Goal: Learn about a topic: Learn about a topic

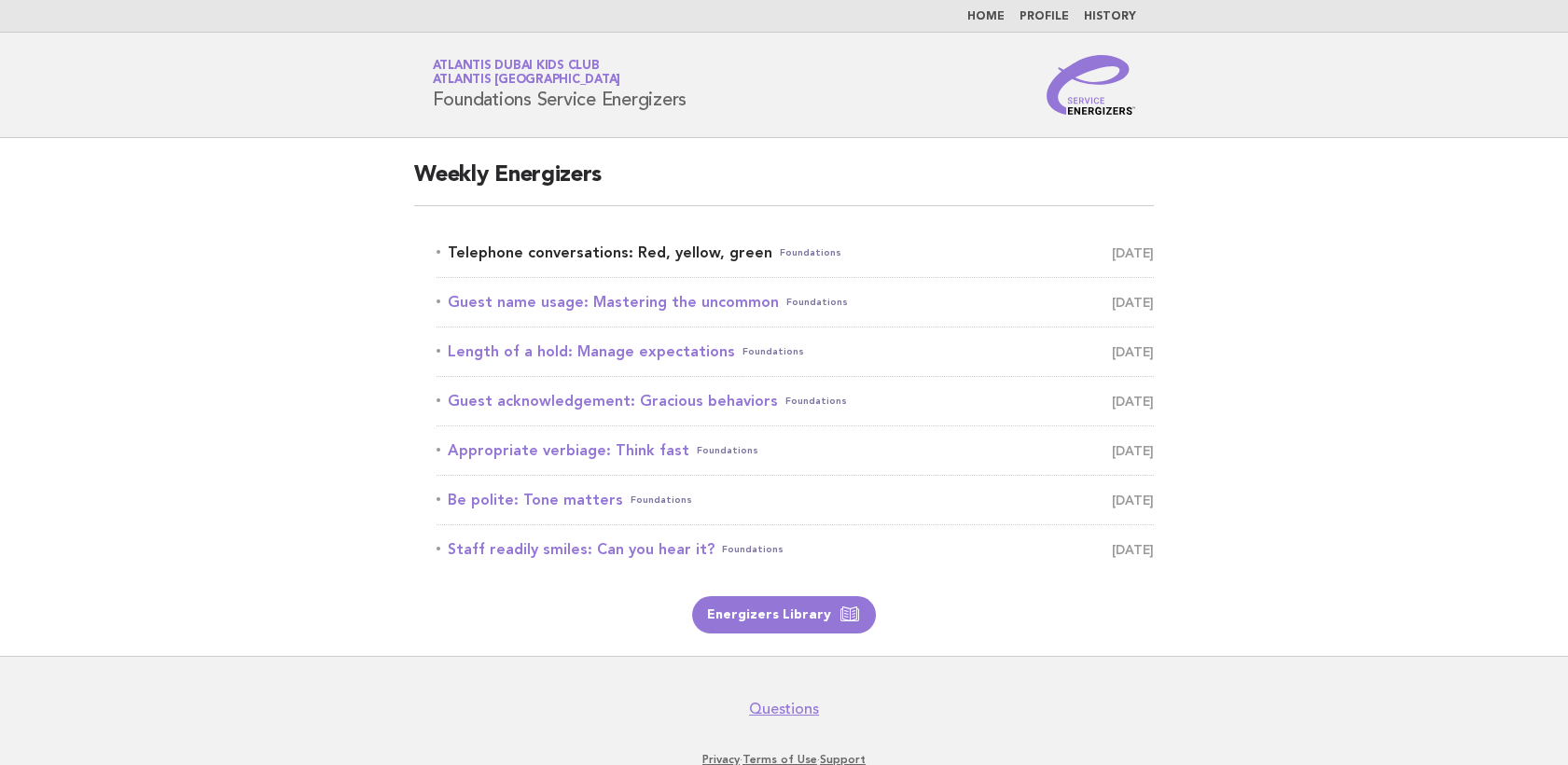
click at [694, 260] on link "Telephone conversations: Red, yellow, green Foundations [DATE]" at bounding box center [795, 252] width 717 height 26
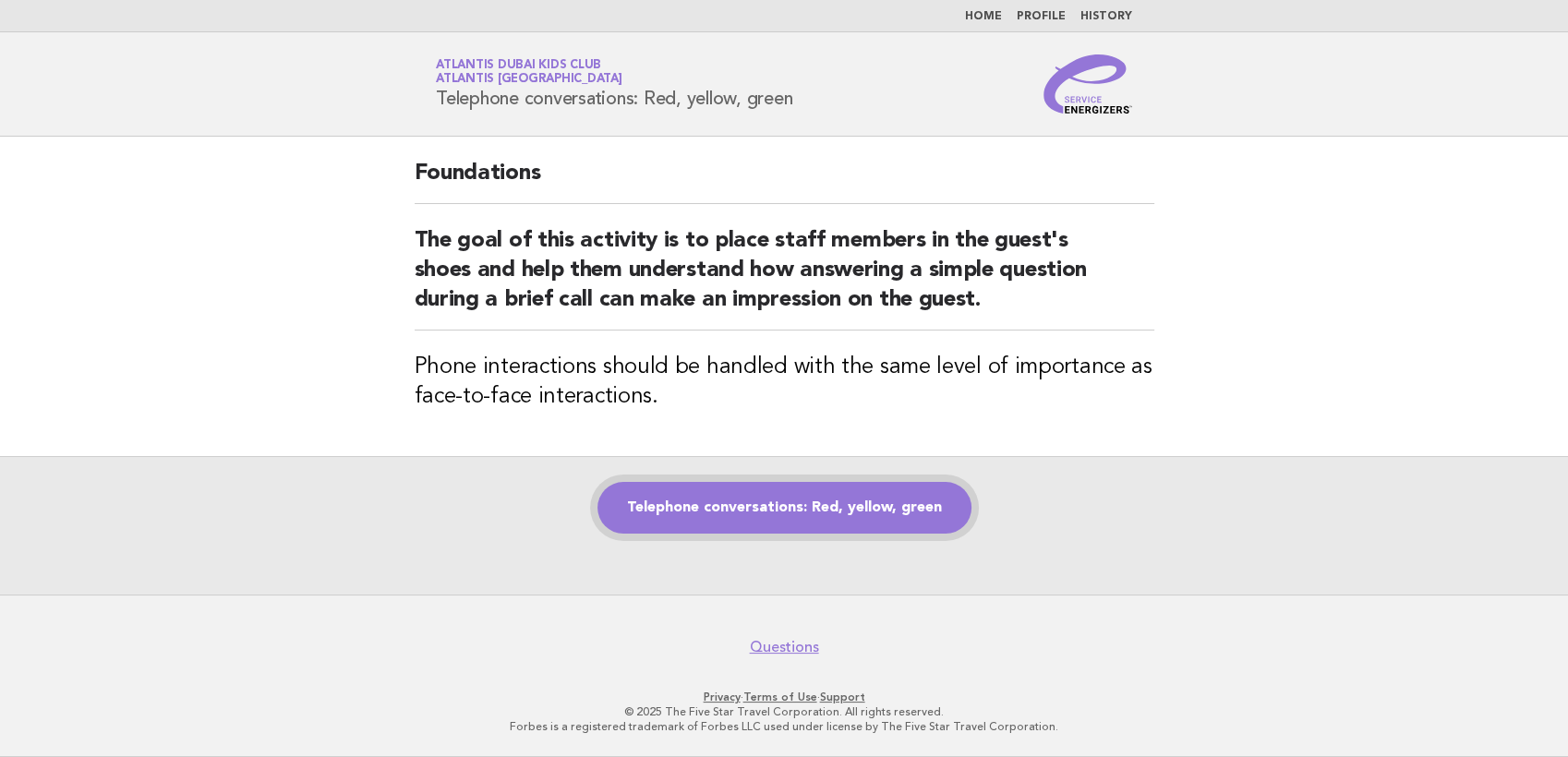
click at [885, 507] on link "Telephone conversations: Red, yellow, green" at bounding box center [784, 508] width 374 height 52
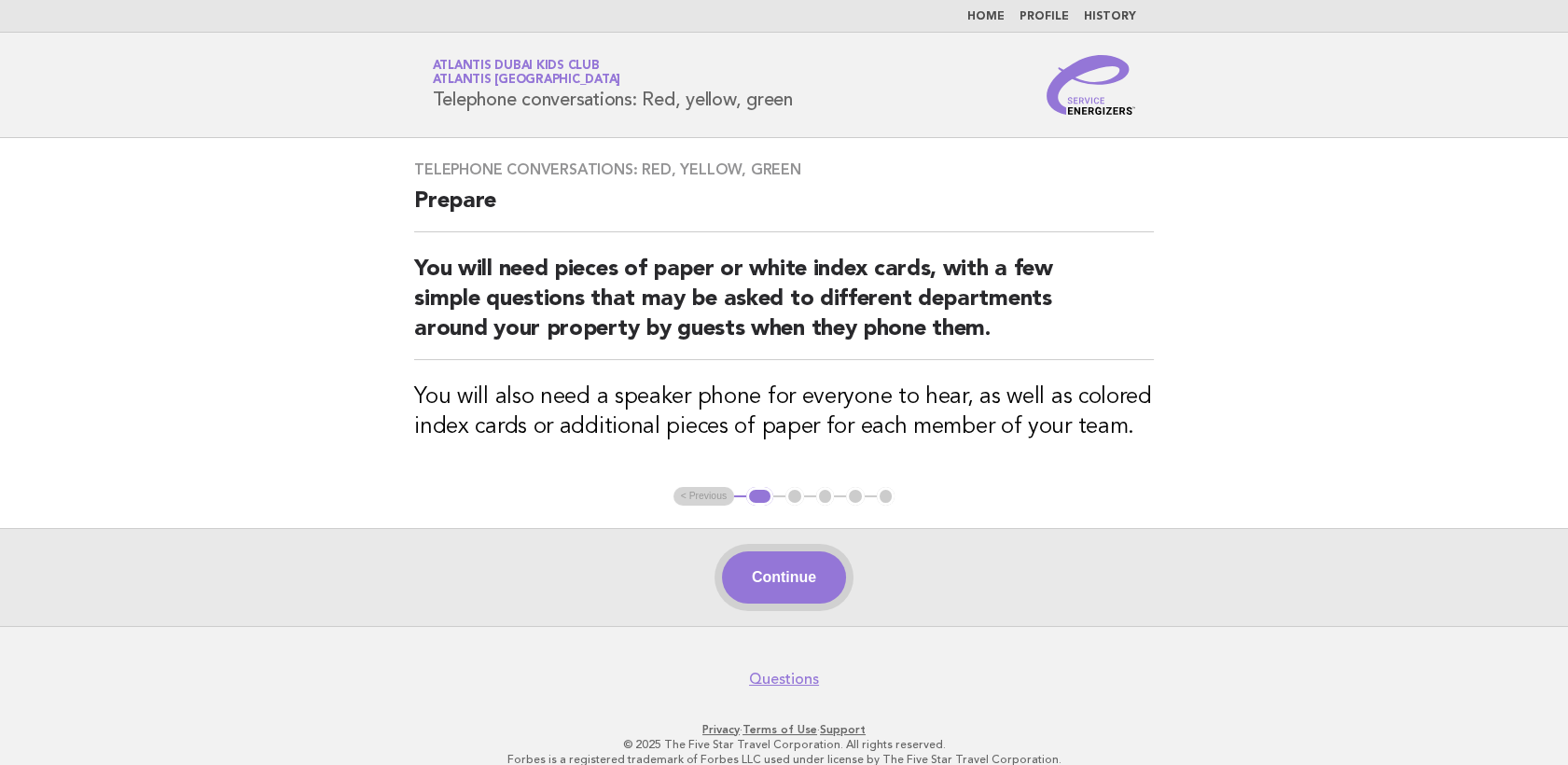
click at [805, 571] on button "Continue" at bounding box center [784, 578] width 125 height 53
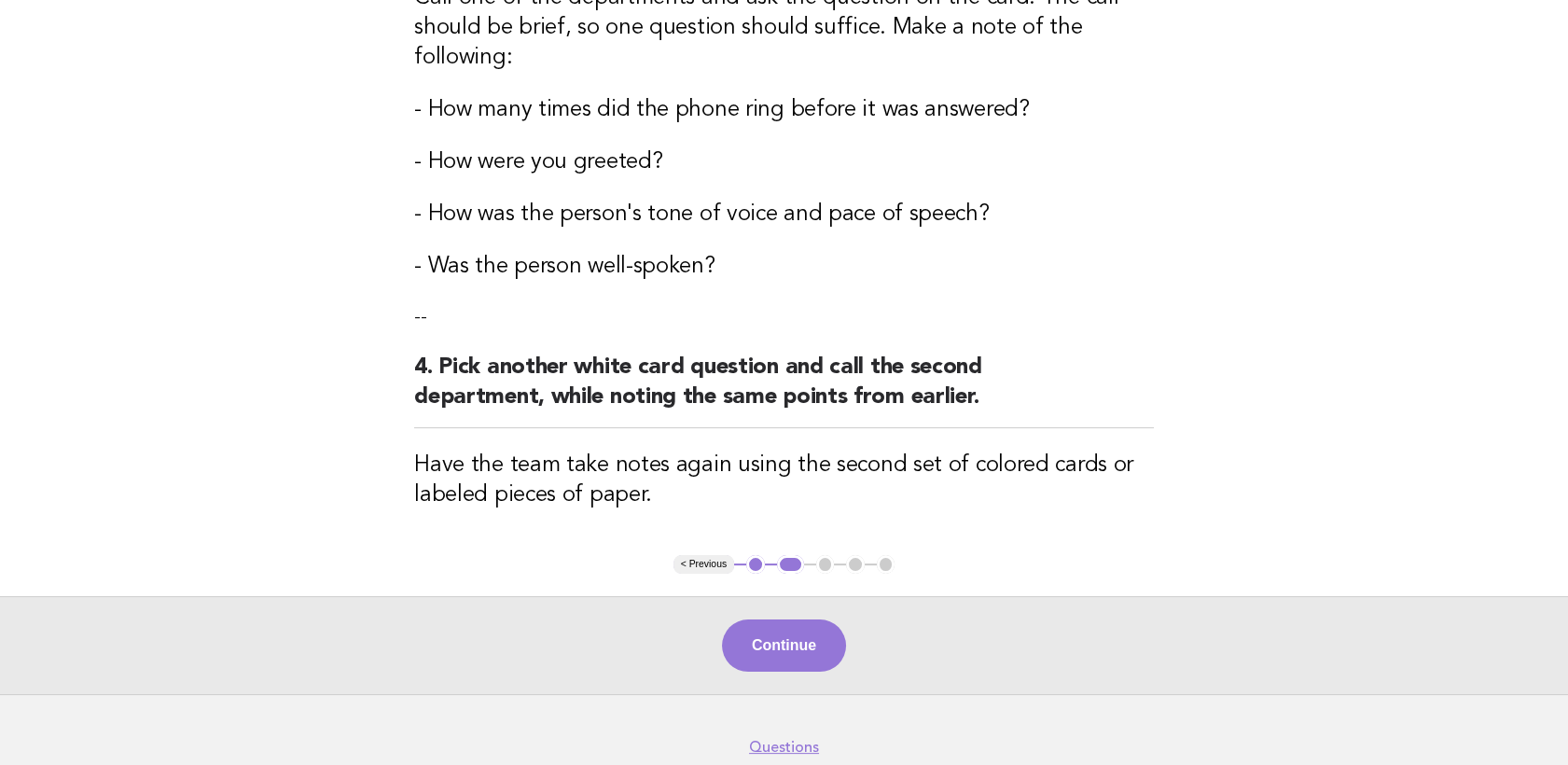
scroll to position [1037, 0]
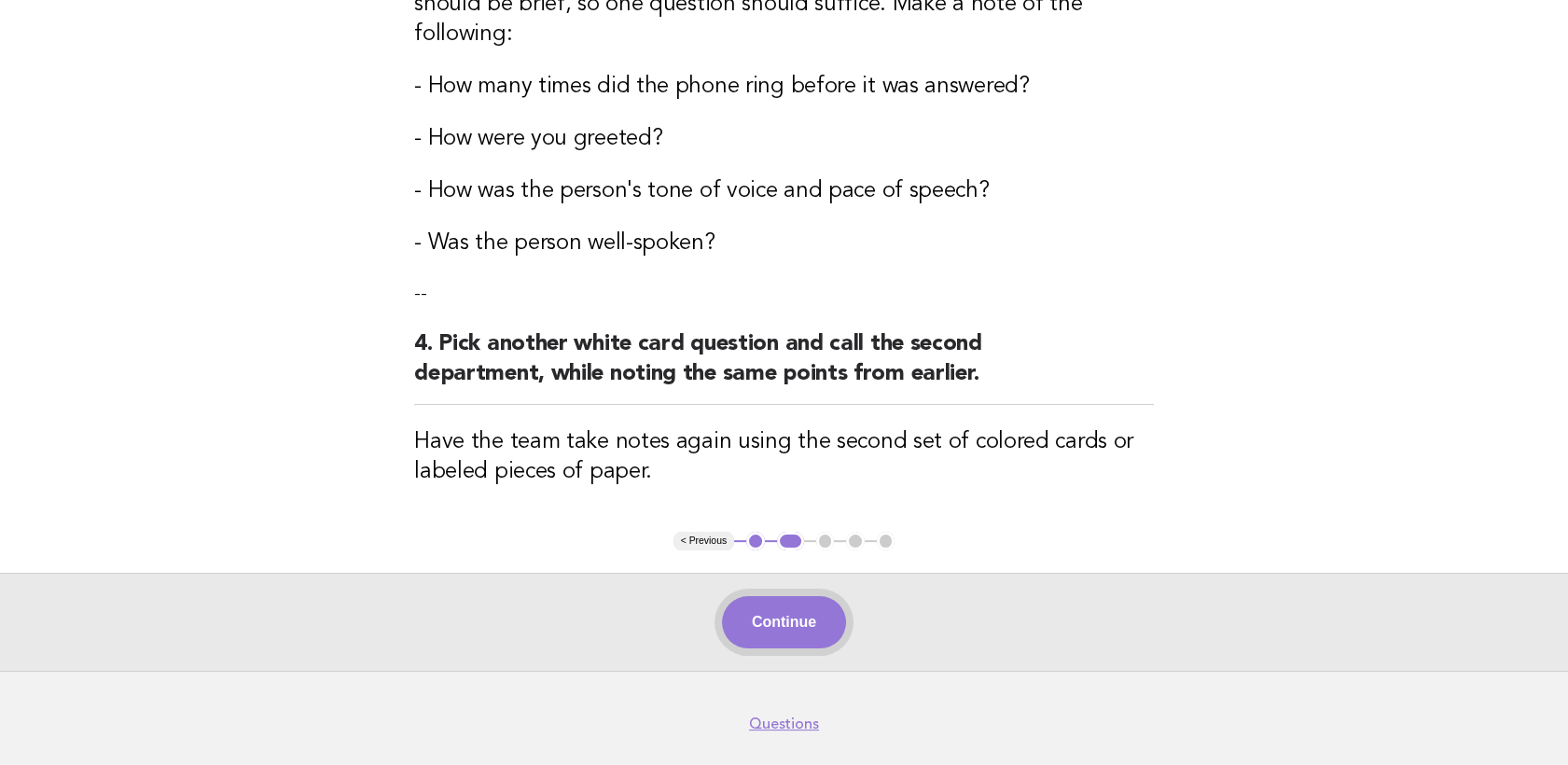
click at [778, 631] on button "Continue" at bounding box center [784, 623] width 125 height 53
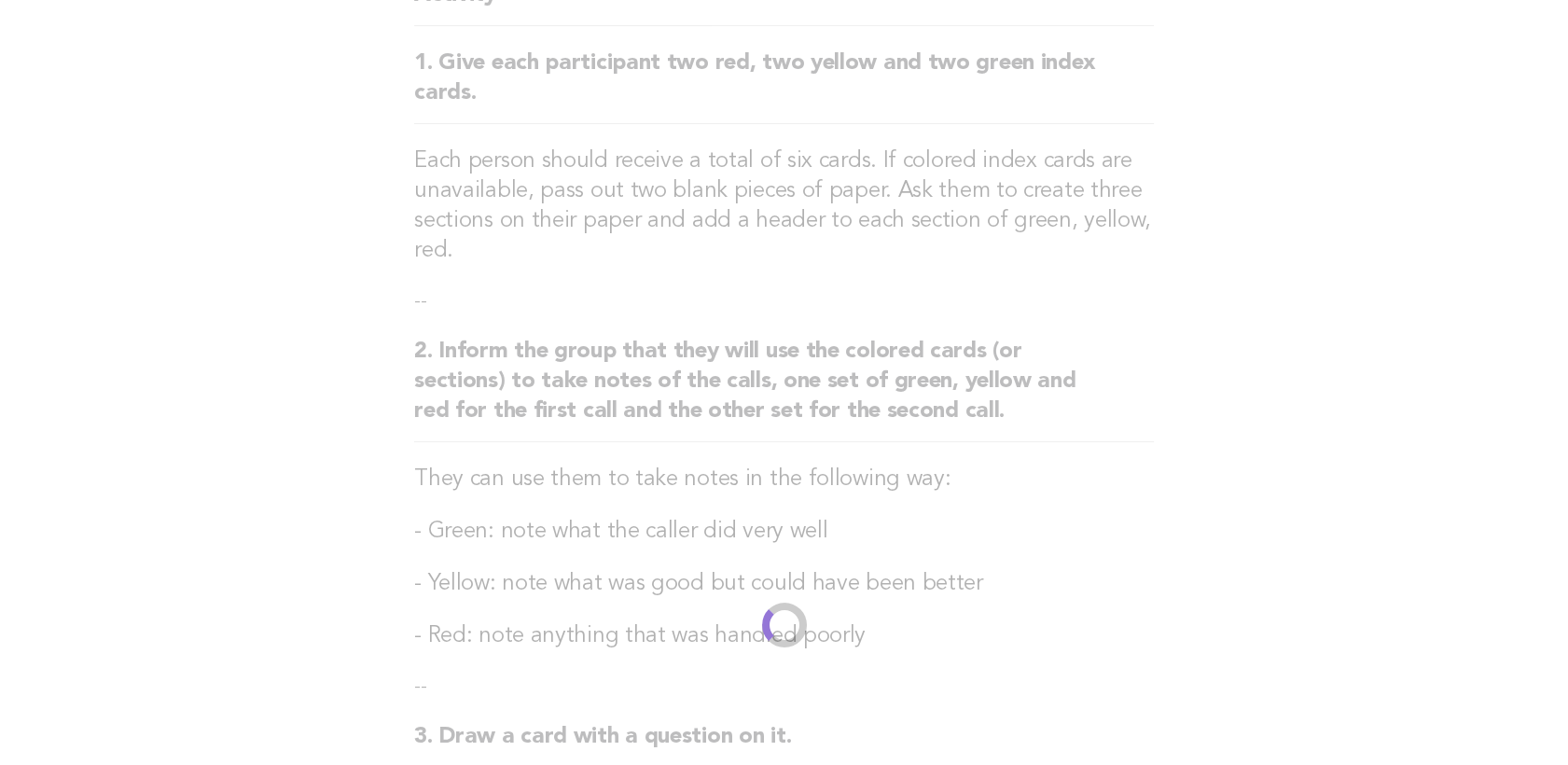
scroll to position [0, 0]
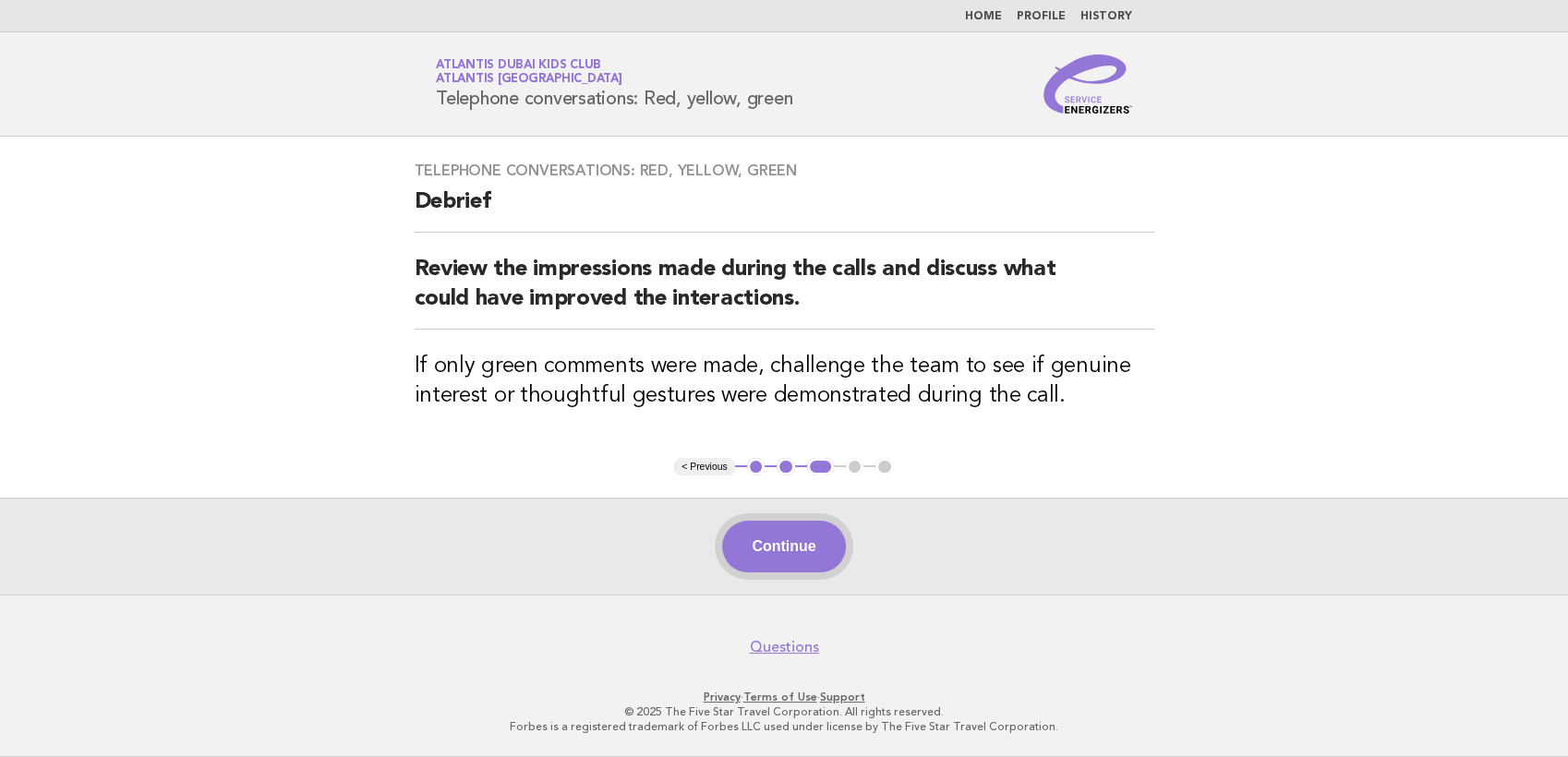
click at [809, 531] on button "Continue" at bounding box center [784, 547] width 123 height 52
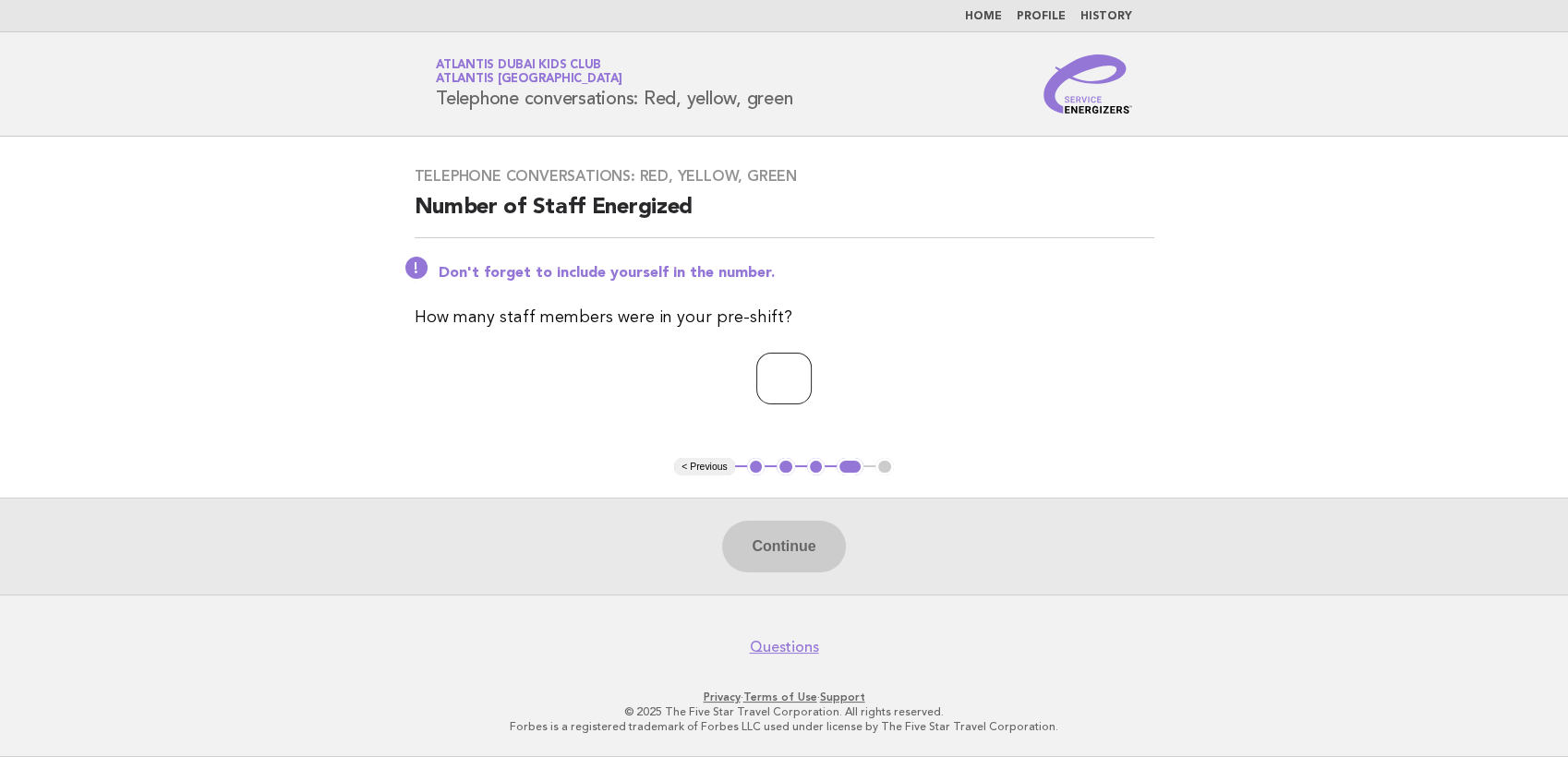
click at [757, 385] on input "number" at bounding box center [784, 378] width 56 height 52
type input "**"
click at [805, 535] on button "Continue" at bounding box center [784, 547] width 123 height 52
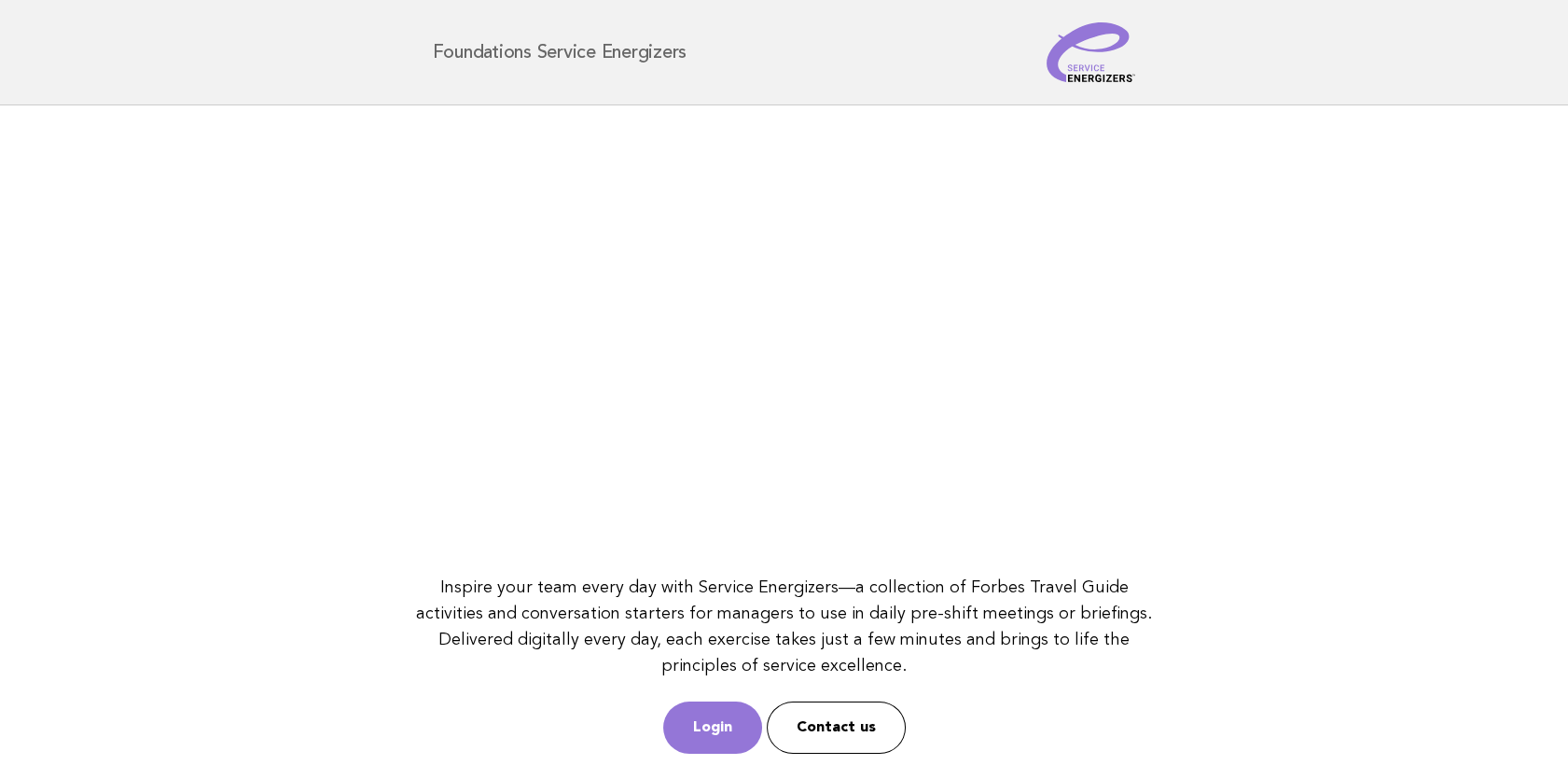
click at [1305, 301] on main "Inspire your team every day with Service Energizers—a collection of Forbes Trav…" at bounding box center [784, 440] width 1568 height 671
click at [733, 711] on link "Login" at bounding box center [713, 728] width 99 height 53
click at [699, 724] on link "Login" at bounding box center [713, 728] width 99 height 53
